Goal: Navigation & Orientation: Find specific page/section

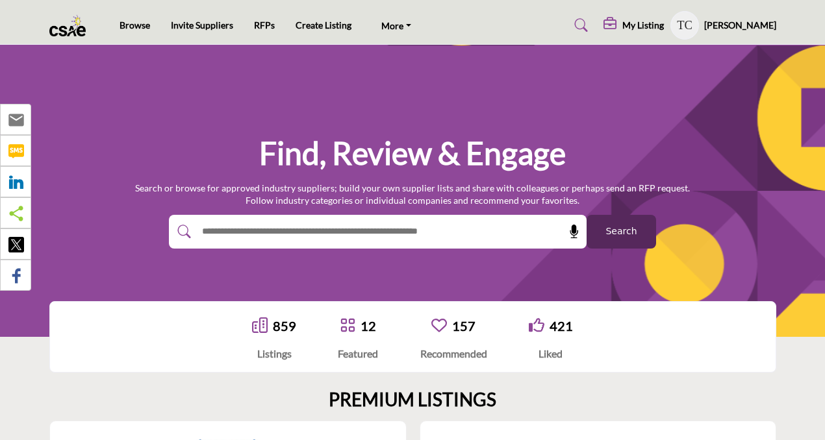
click at [619, 23] on icon at bounding box center [611, 24] width 16 height 13
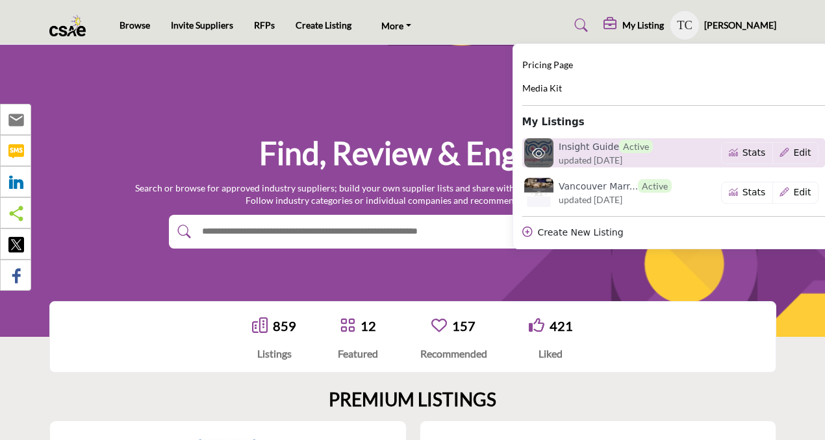
click at [588, 152] on h6 "Insight Guide Active" at bounding box center [605, 147] width 94 height 14
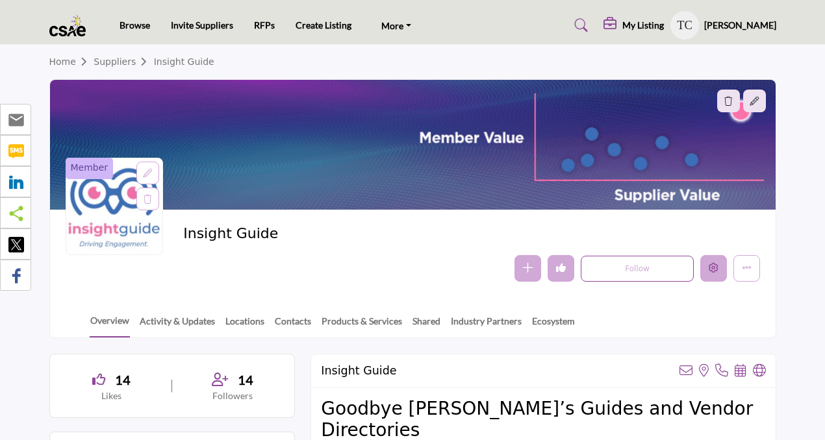
click at [716, 267] on icon "Edit company" at bounding box center [713, 268] width 10 height 10
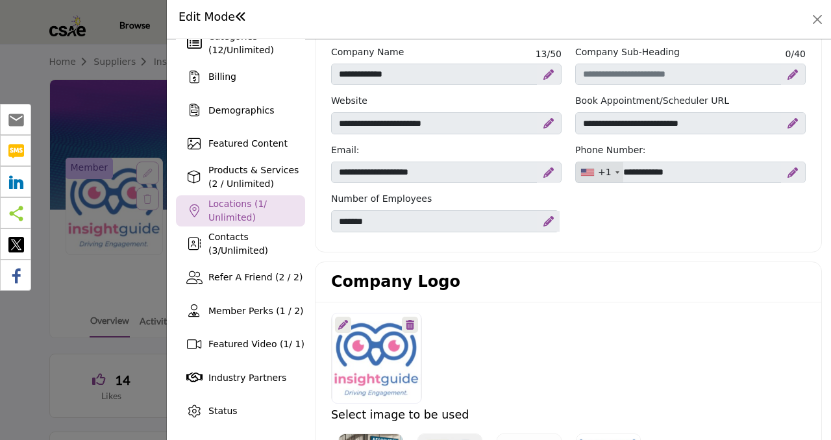
scroll to position [95, 0]
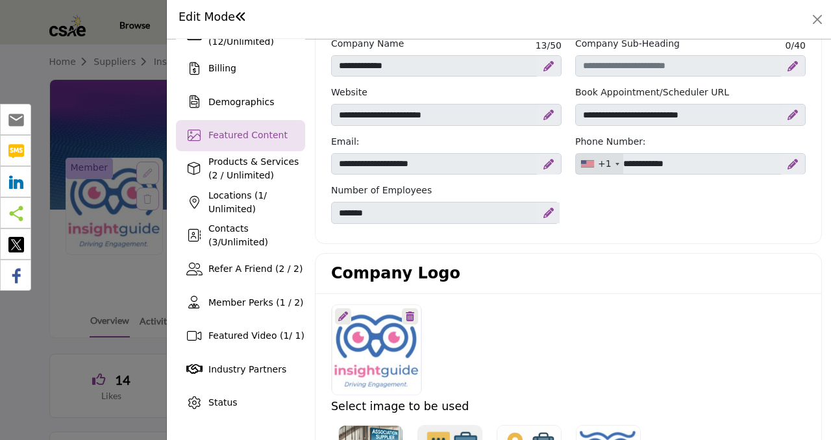
click at [283, 145] on div "Featured Content" at bounding box center [240, 135] width 129 height 31
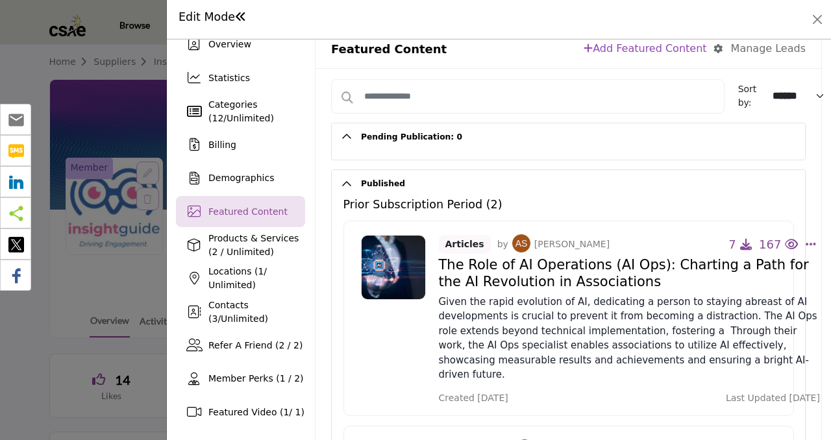
scroll to position [35, 0]
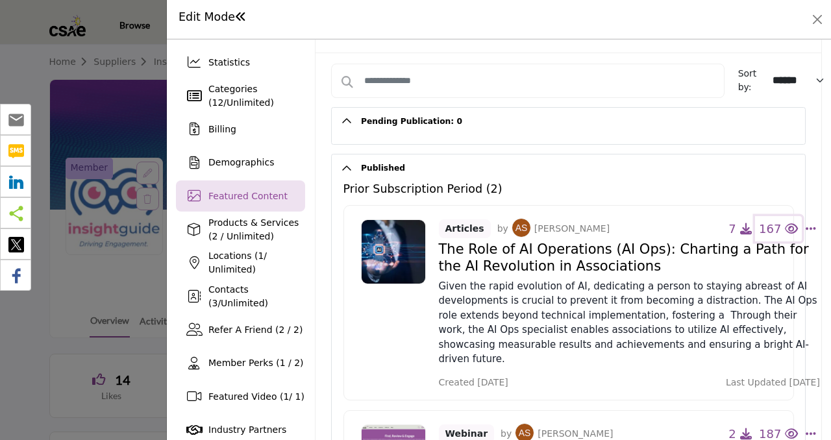
click at [785, 225] on icon "button" at bounding box center [791, 229] width 13 height 12
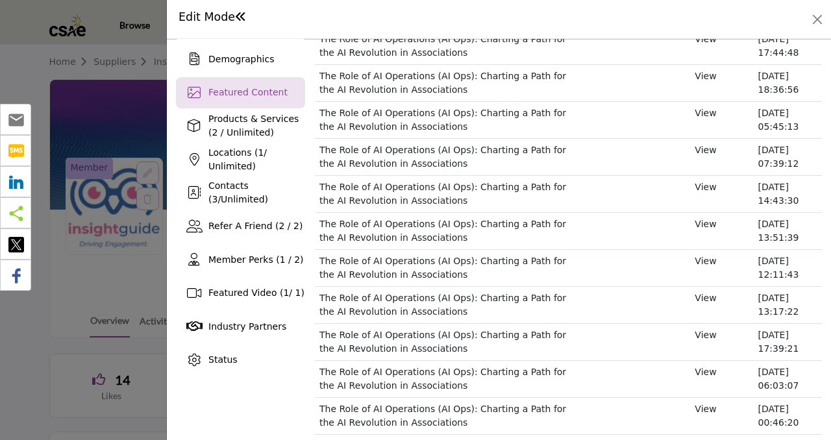
scroll to position [0, 0]
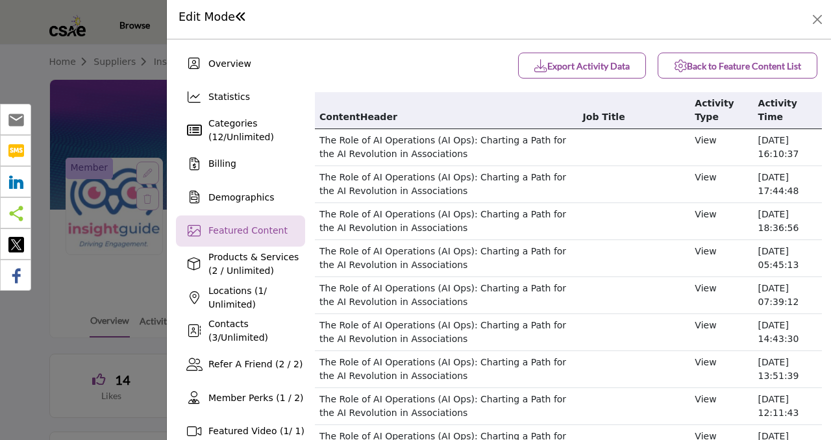
click at [674, 65] on icon "button" at bounding box center [680, 66] width 13 height 13
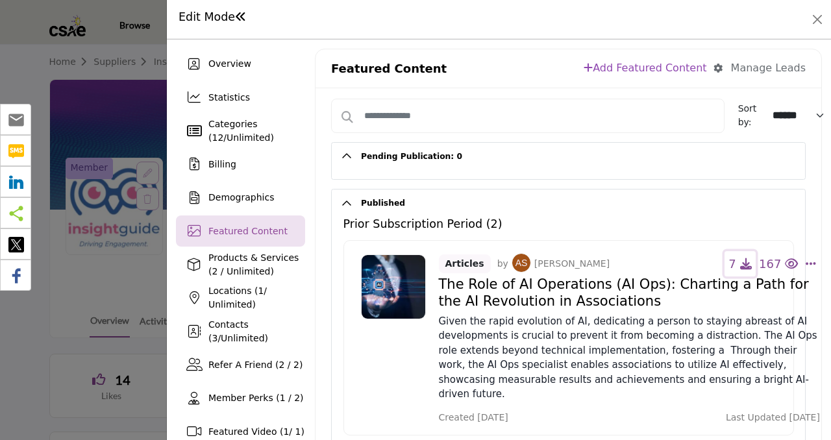
click at [736, 267] on span "7" at bounding box center [732, 264] width 7 height 14
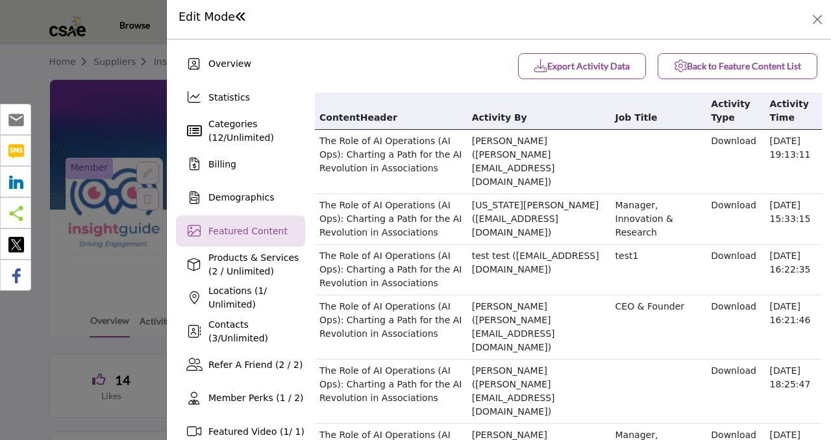
drag, startPoint x: 792, startPoint y: 157, endPoint x: 315, endPoint y: 144, distance: 477.5
click at [315, 144] on tr "The Role of AI Operations (AI Ops): Charting a Path for the AI Revolution in As…" at bounding box center [568, 161] width 507 height 64
click at [588, 157] on td "[PERSON_NAME] ([PERSON_NAME][EMAIL_ADDRESS][DOMAIN_NAME])" at bounding box center [540, 161] width 144 height 64
click at [680, 68] on b "Back to Feature Content List" at bounding box center [737, 66] width 127 height 13
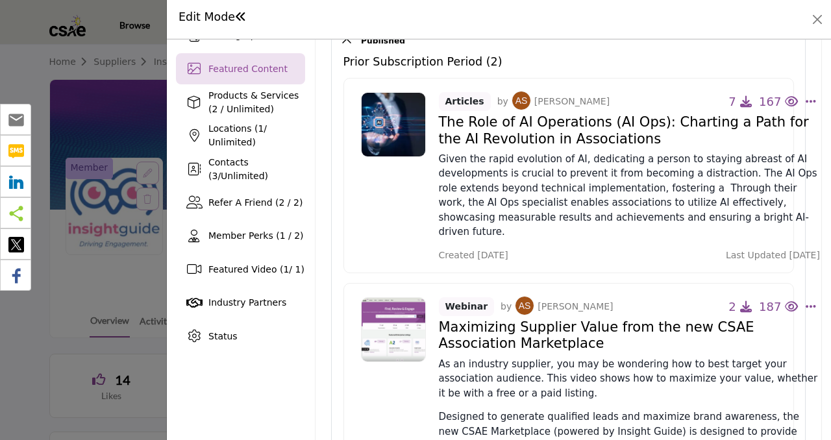
scroll to position [164, 0]
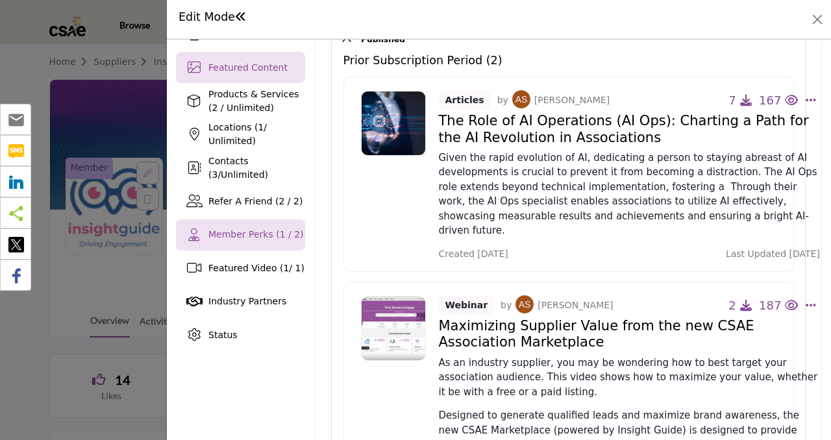
click at [263, 244] on div "Member Perks (1 / 2)" at bounding box center [240, 234] width 129 height 31
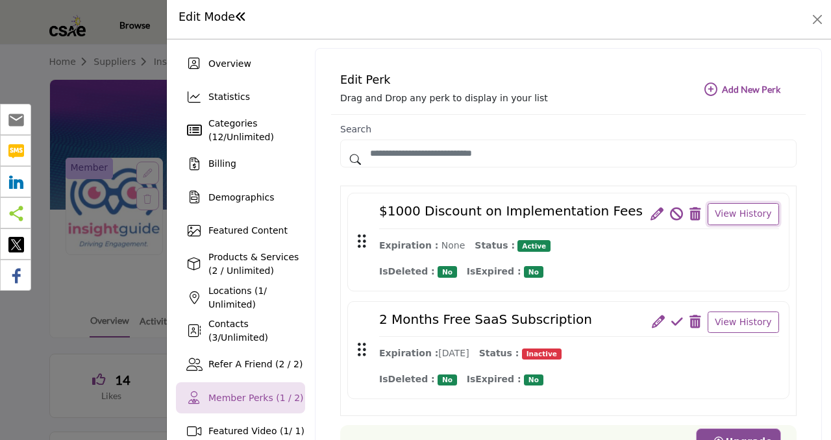
click at [722, 214] on button "View History" at bounding box center [743, 214] width 71 height 22
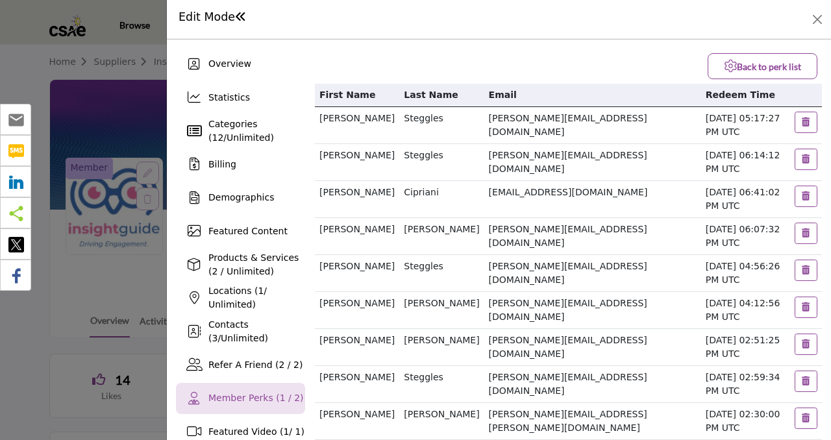
click at [727, 69] on icon "button" at bounding box center [730, 66] width 13 height 13
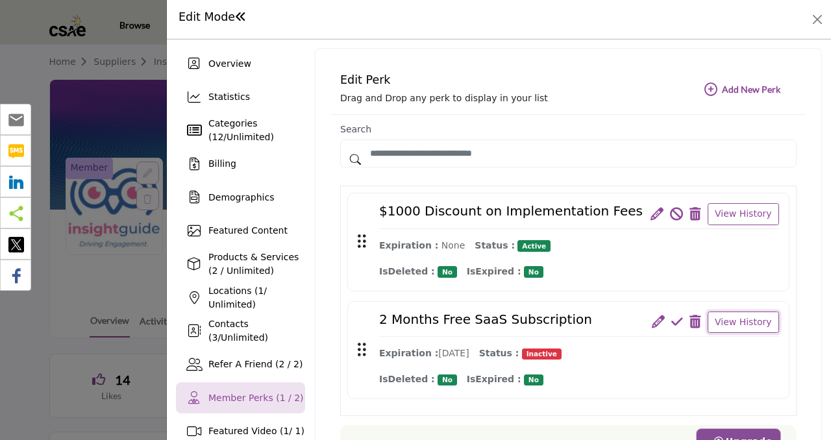
click at [718, 321] on button "View History" at bounding box center [743, 323] width 71 height 22
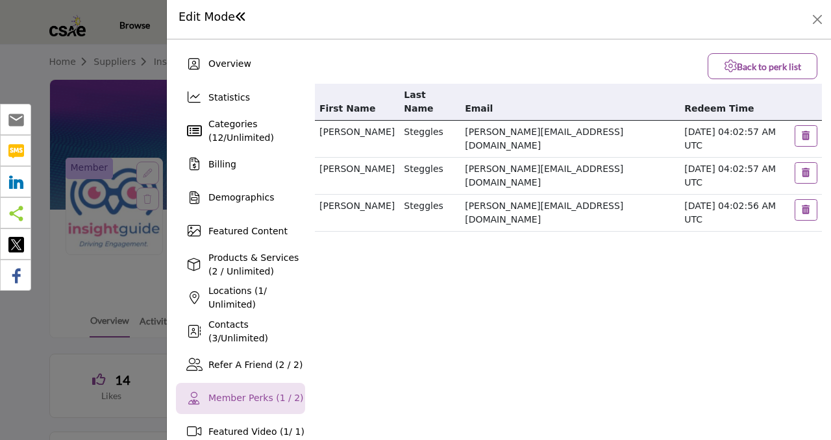
click at [731, 65] on b "Back to perk list" at bounding box center [762, 66] width 77 height 13
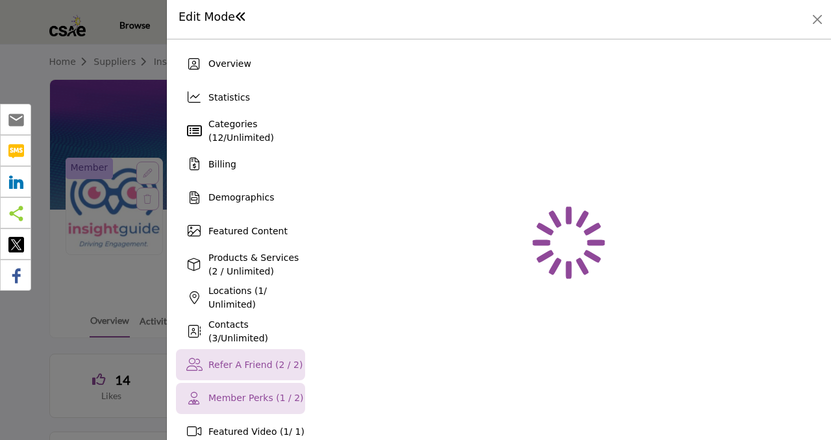
click at [270, 365] on span "Refer A Friend (2 / 2)" at bounding box center [255, 365] width 94 height 10
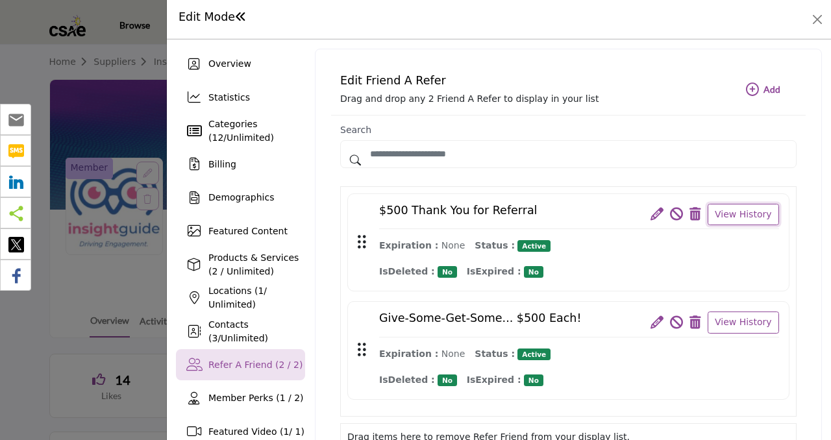
click at [745, 207] on button "View History" at bounding box center [743, 215] width 71 height 22
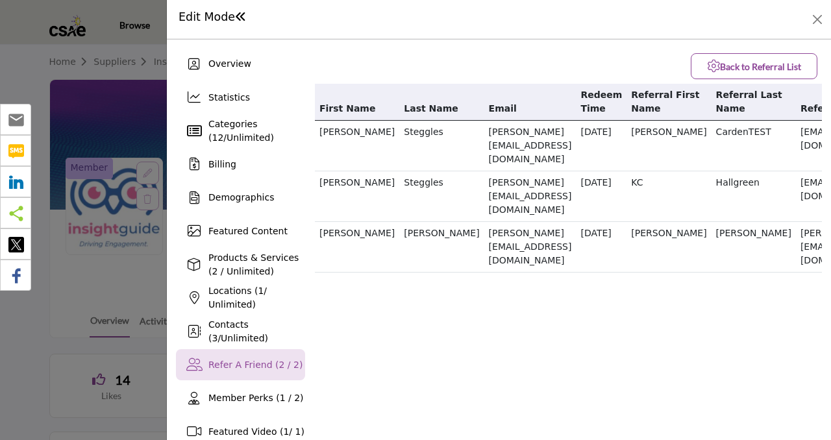
click at [725, 66] on b "Back to Referral List" at bounding box center [754, 66] width 94 height 13
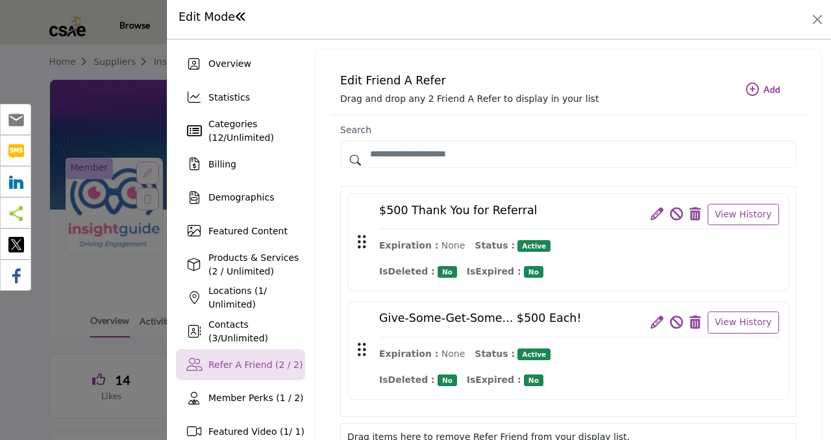
scroll to position [44, 0]
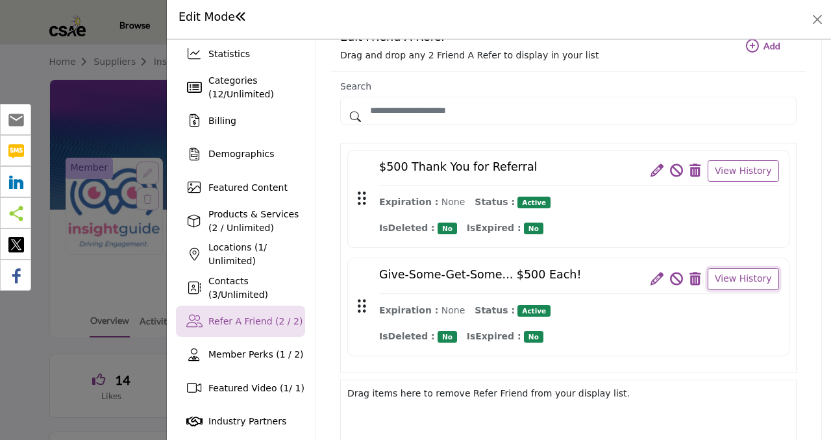
click at [713, 276] on button "View History" at bounding box center [743, 279] width 71 height 22
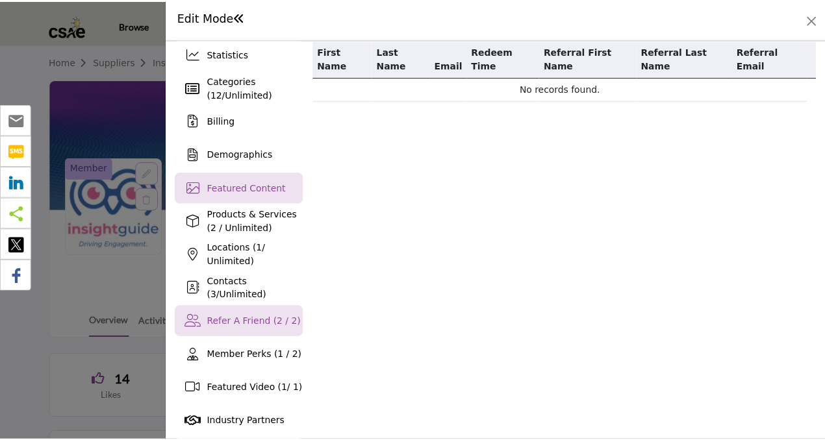
scroll to position [0, 0]
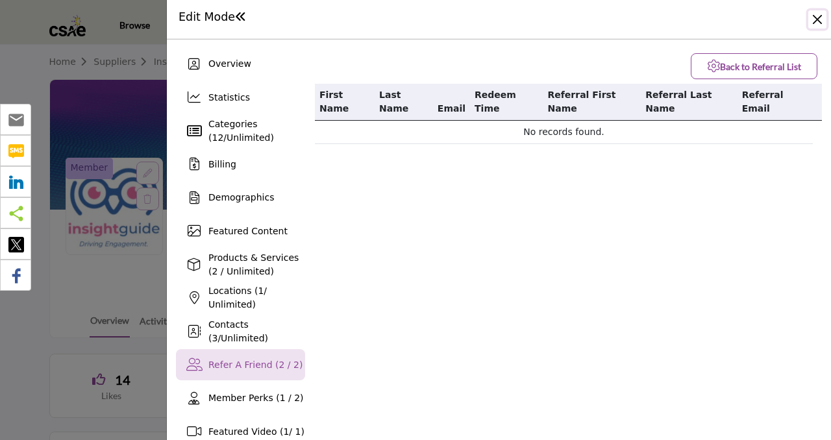
click at [817, 19] on button "Close" at bounding box center [818, 19] width 18 height 18
